Goal: Subscribe to service/newsletter

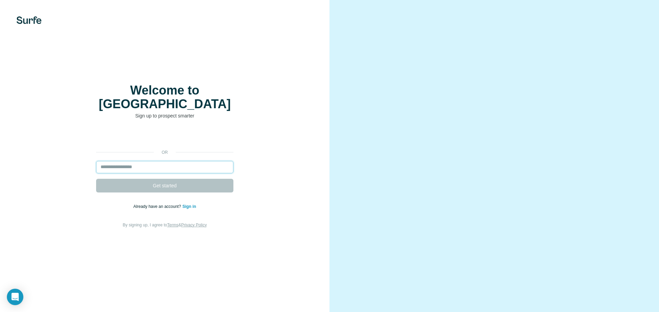
drag, startPoint x: 0, startPoint y: 0, endPoint x: 151, endPoint y: 162, distance: 221.3
click at [151, 162] on input "email" at bounding box center [164, 167] width 137 height 12
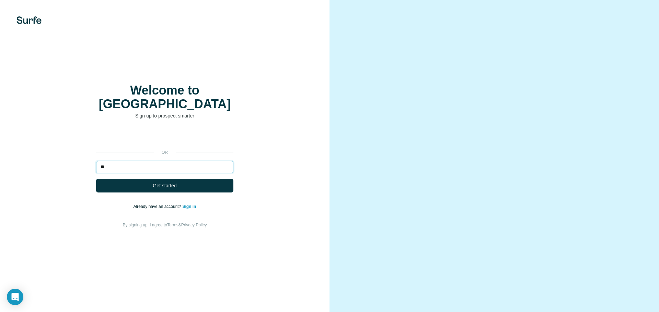
type input "*"
type input "**********"
click at [157, 182] on span "Get started" at bounding box center [165, 185] width 24 height 7
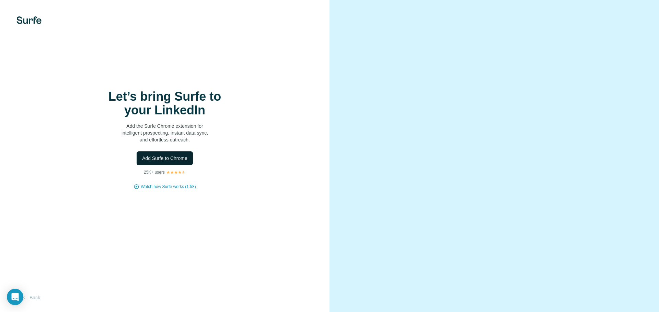
click at [174, 155] on span "Add Surfe to Chrome" at bounding box center [164, 158] width 45 height 7
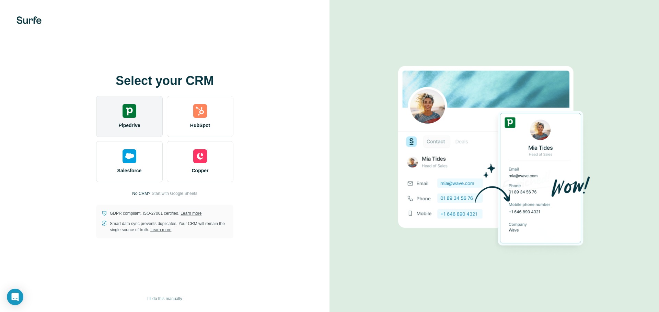
click at [138, 107] on div "Pipedrive" at bounding box center [129, 116] width 67 height 41
